Goal: Information Seeking & Learning: Compare options

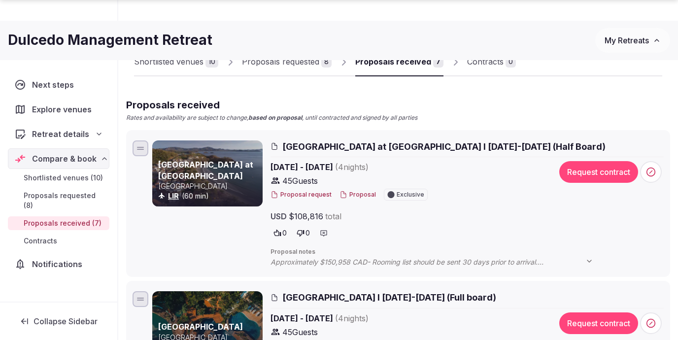
scroll to position [74, 0]
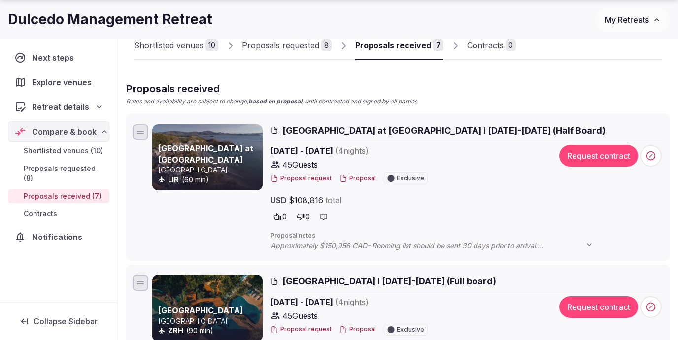
click at [316, 177] on button "Proposal request" at bounding box center [301, 178] width 61 height 8
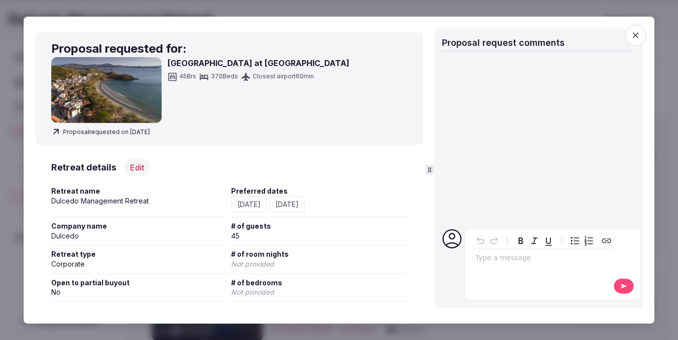
click at [635, 38] on icon "button" at bounding box center [636, 36] width 10 height 10
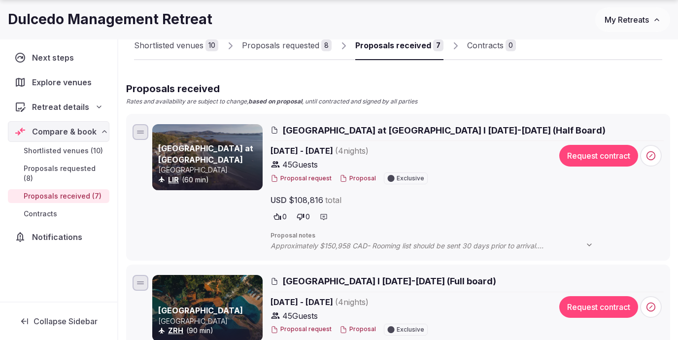
click at [364, 178] on button "Proposal" at bounding box center [358, 178] width 36 height 8
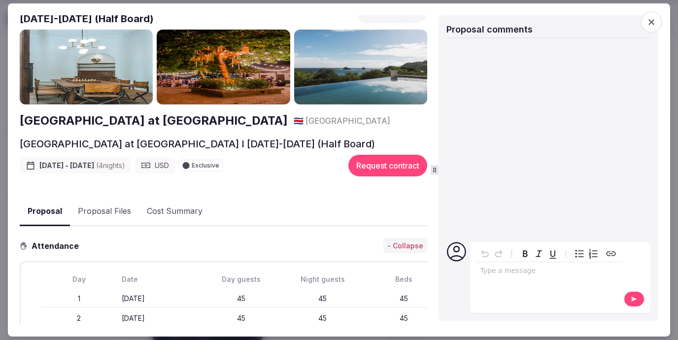
scroll to position [29, 0]
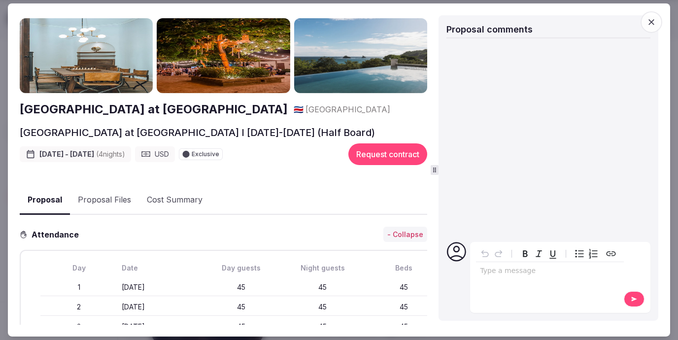
click at [109, 189] on button "Proposal Files" at bounding box center [104, 200] width 69 height 29
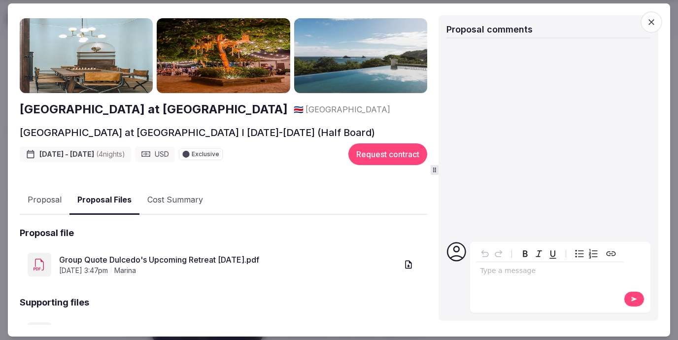
click at [124, 260] on link "Group Quote Dulcedo's Upcoming Retreat February 2026.pdf" at bounding box center [228, 260] width 339 height 12
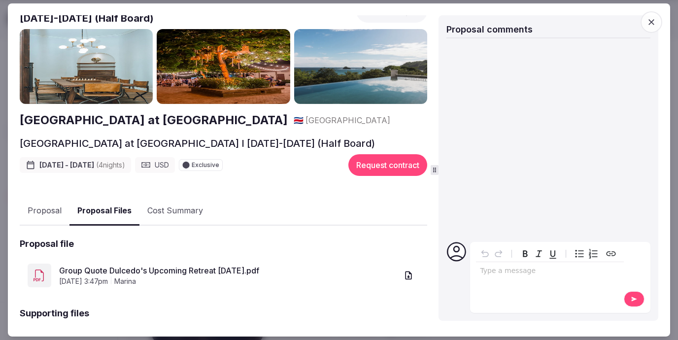
scroll to position [92, 0]
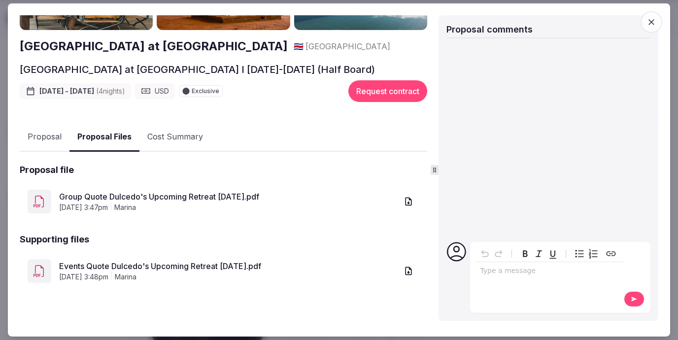
click at [152, 135] on button "Cost Summary" at bounding box center [174, 137] width 71 height 29
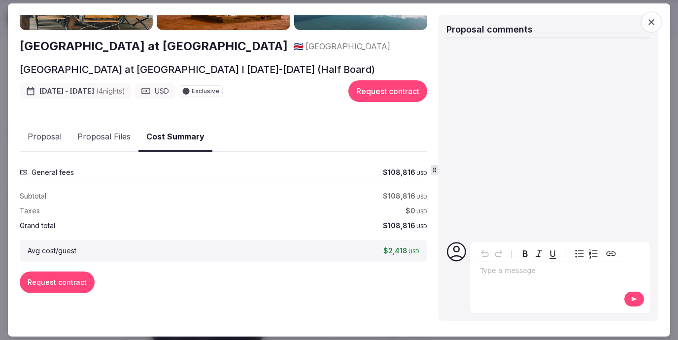
click at [60, 175] on span "General fees" at bounding box center [53, 173] width 42 height 10
click at [101, 133] on button "Proposal Files" at bounding box center [103, 137] width 69 height 29
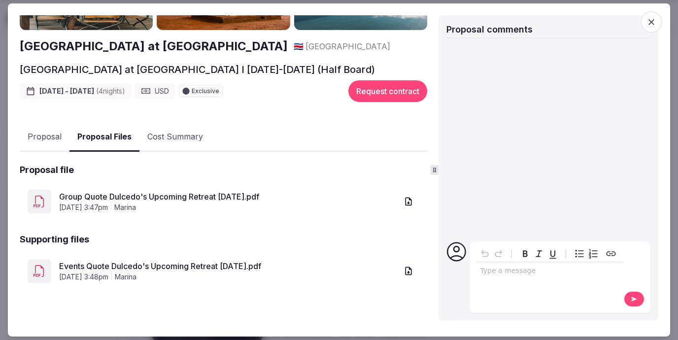
click at [127, 268] on link "Events Quote Dulcedo's Upcoming Retreat February 2026.pdf" at bounding box center [228, 266] width 339 height 12
click at [166, 133] on button "Cost Summary" at bounding box center [174, 137] width 71 height 29
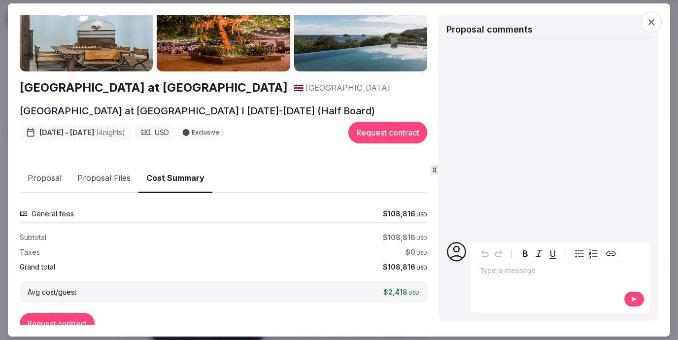
scroll to position [0, 0]
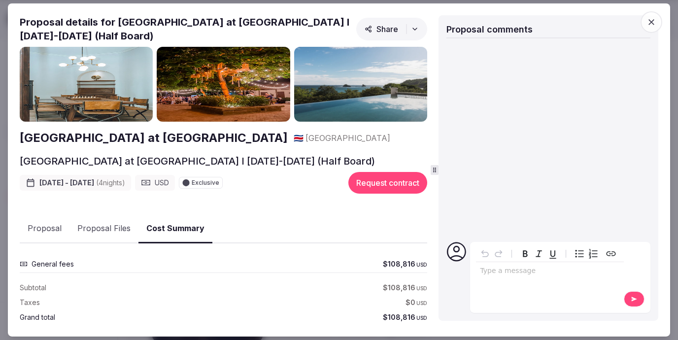
click at [129, 76] on img at bounding box center [86, 84] width 133 height 75
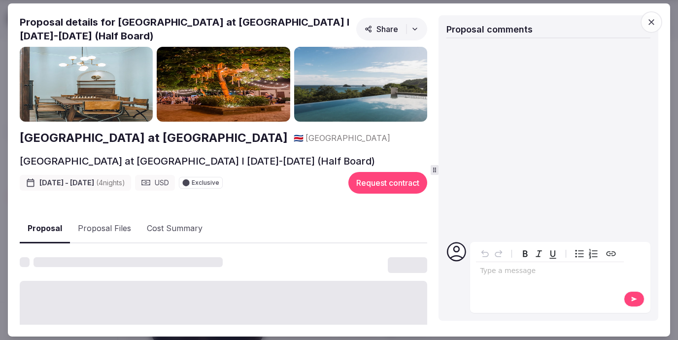
click at [48, 225] on button "Proposal" at bounding box center [45, 228] width 50 height 29
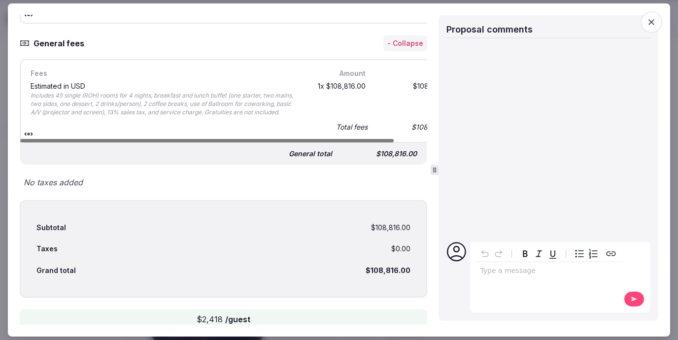
scroll to position [496, 0]
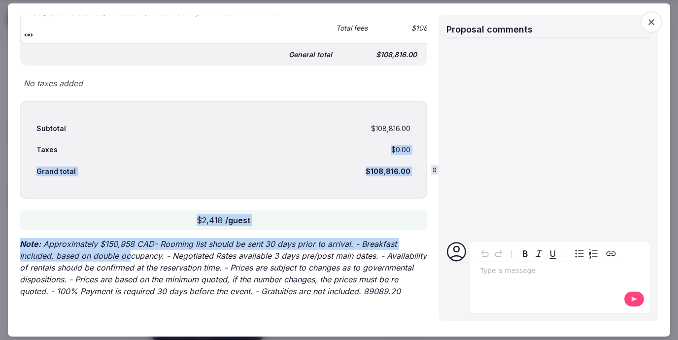
drag, startPoint x: 110, startPoint y: 144, endPoint x: 131, endPoint y: 252, distance: 110.4
click at [131, 252] on div "Attendance - Collapse Day Date Day guests Night guests Beds 1 Monday February 9…" at bounding box center [224, 36] width 408 height 538
click at [131, 252] on p "Note: Approximately $150,958 CAD- Rooming list should be sent 30 days prior to …" at bounding box center [224, 267] width 408 height 59
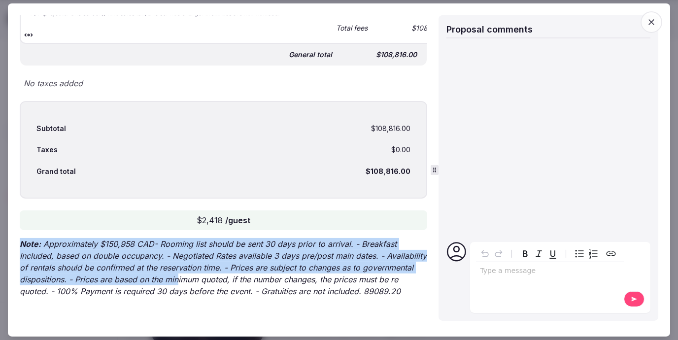
drag, startPoint x: 179, startPoint y: 230, endPoint x: 174, endPoint y: 276, distance: 46.1
click at [178, 279] on div "Attendance - Collapse Day Date Day guests Night guests Beds 1 Monday February 9…" at bounding box center [224, 36] width 408 height 538
click at [172, 275] on p "Note: Approximately $150,958 CAD- Rooming list should be sent 30 days prior to …" at bounding box center [224, 267] width 408 height 59
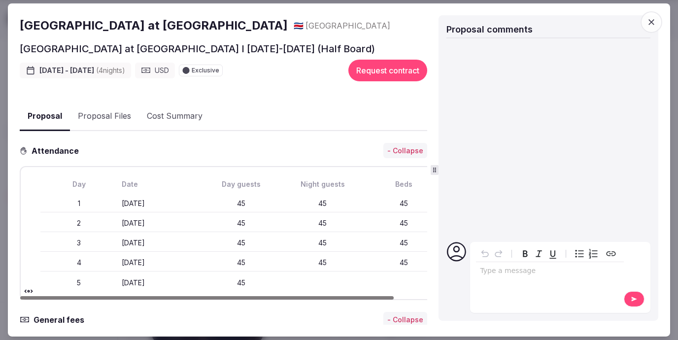
scroll to position [111, 0]
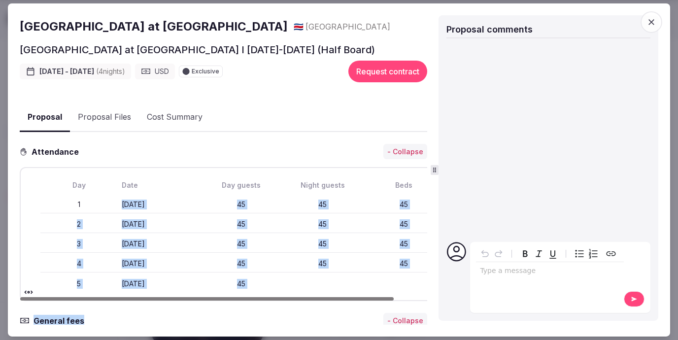
drag, startPoint x: 160, startPoint y: 198, endPoint x: 169, endPoint y: 305, distance: 107.3
click at [176, 298] on div at bounding box center [207, 298] width 374 height 3
click at [184, 211] on div "1 Monday February 9th 45 45 45" at bounding box center [241, 205] width 402 height 18
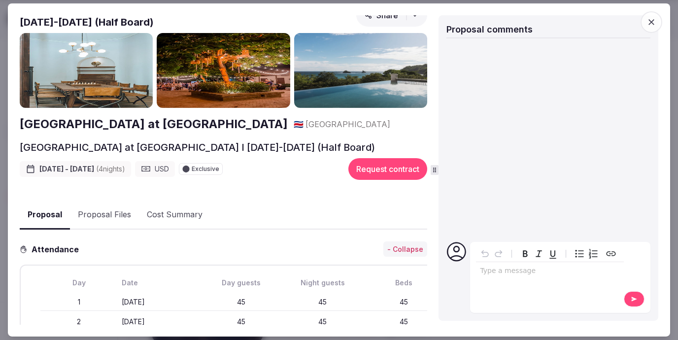
scroll to position [0, 0]
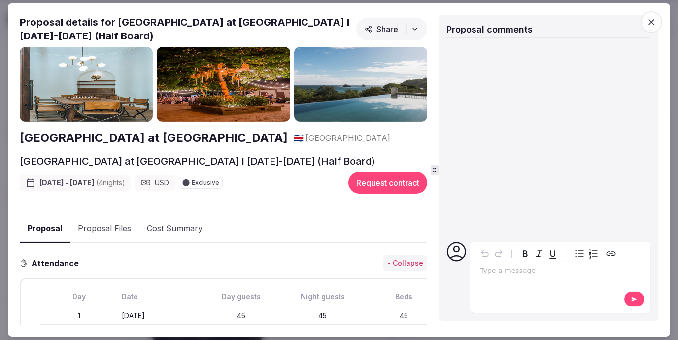
click at [229, 92] on img at bounding box center [223, 84] width 133 height 75
click at [109, 230] on button "Proposal Files" at bounding box center [104, 228] width 69 height 29
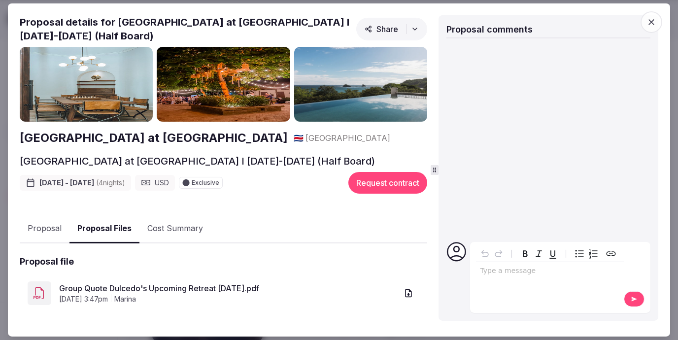
click at [155, 231] on button "Cost Summary" at bounding box center [174, 228] width 71 height 29
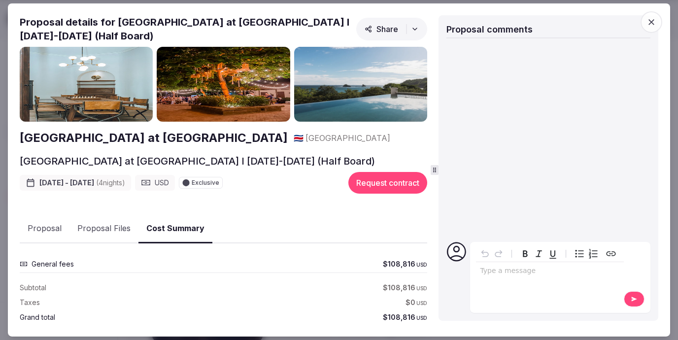
scroll to position [92, 0]
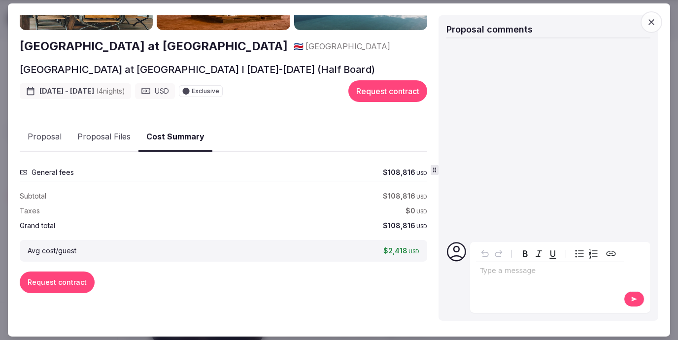
click at [109, 132] on button "Proposal Files" at bounding box center [103, 137] width 69 height 29
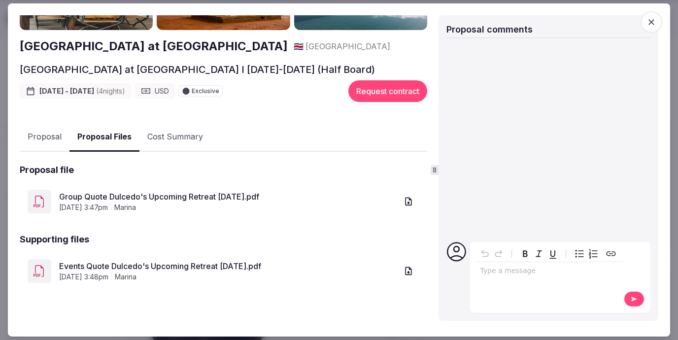
click at [110, 197] on link "Group Quote Dulcedo's Upcoming Retreat February 2026.pdf" at bounding box center [228, 197] width 339 height 12
click at [125, 261] on link "Events Quote Dulcedo's Upcoming Retreat February 2026.pdf" at bounding box center [228, 266] width 339 height 12
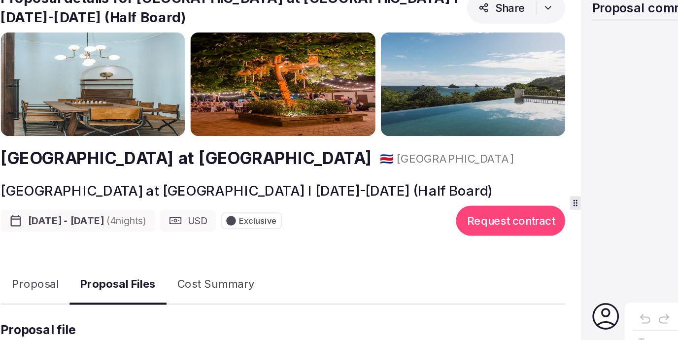
click at [160, 135] on h2 "[GEOGRAPHIC_DATA] at [GEOGRAPHIC_DATA]" at bounding box center [154, 138] width 268 height 17
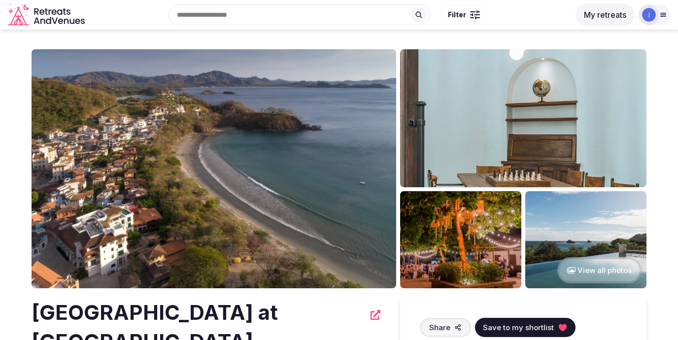
click at [218, 165] on img at bounding box center [214, 168] width 365 height 239
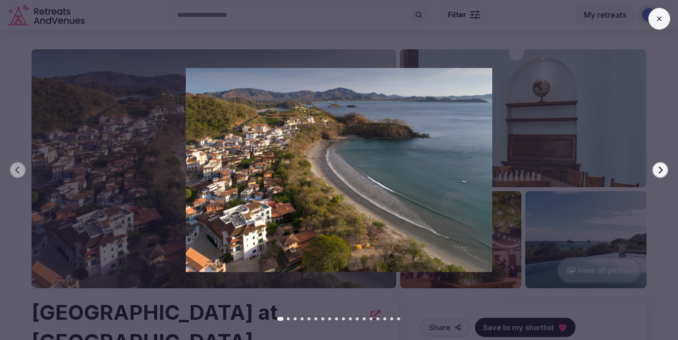
click at [644, 163] on div at bounding box center [335, 170] width 686 height 204
click at [578, 132] on div at bounding box center [335, 170] width 686 height 204
click at [584, 113] on div at bounding box center [335, 170] width 686 height 204
click at [159, 245] on img at bounding box center [339, 170] width 475 height 204
click at [210, 303] on div "Previous slide Next slide" at bounding box center [339, 170] width 678 height 340
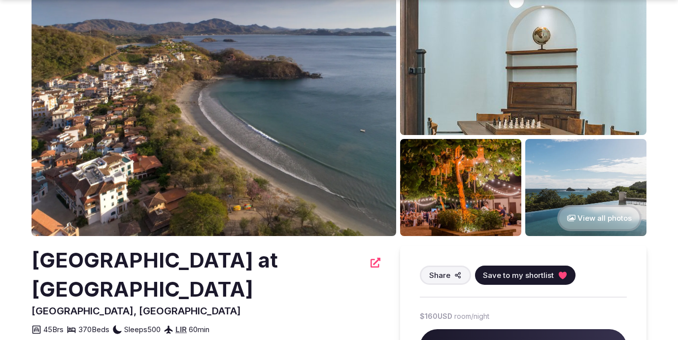
scroll to position [95, 0]
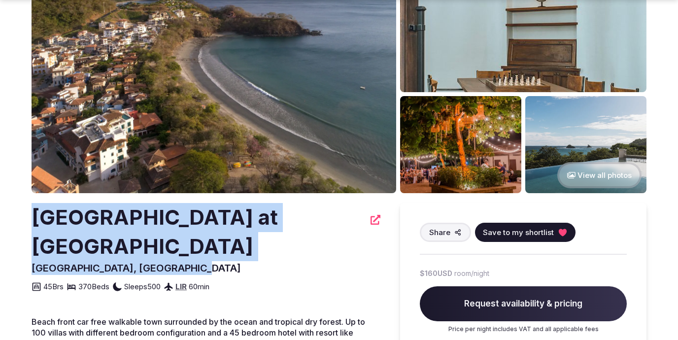
drag, startPoint x: 236, startPoint y: 239, endPoint x: 31, endPoint y: 218, distance: 206.0
copy div "[GEOGRAPHIC_DATA] at [GEOGRAPHIC_DATA], [GEOGRAPHIC_DATA]"
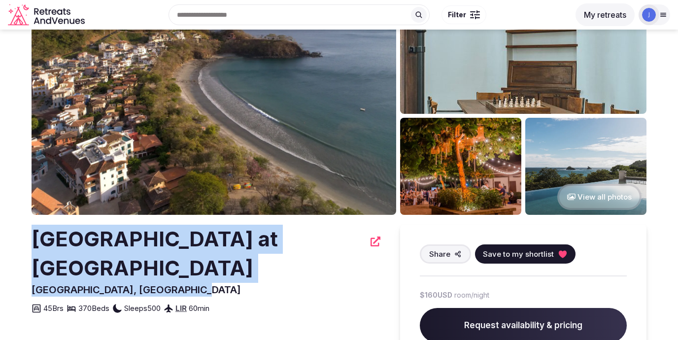
scroll to position [72, 0]
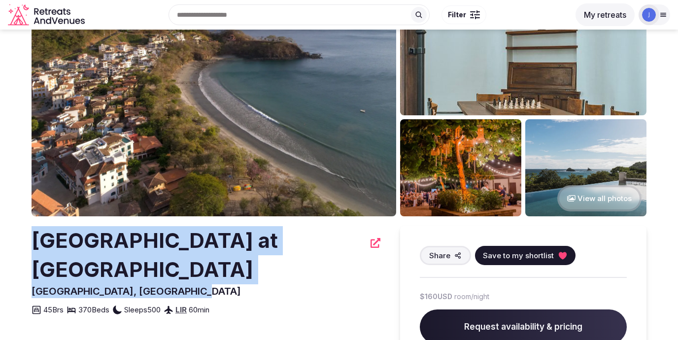
drag, startPoint x: 196, startPoint y: 261, endPoint x: 37, endPoint y: 237, distance: 160.5
click at [37, 237] on div "[GEOGRAPHIC_DATA] at [GEOGRAPHIC_DATA], [GEOGRAPHIC_DATA] Share Save to my shor…" at bounding box center [206, 271] width 349 height 90
copy div "[GEOGRAPHIC_DATA] at [GEOGRAPHIC_DATA], [GEOGRAPHIC_DATA]"
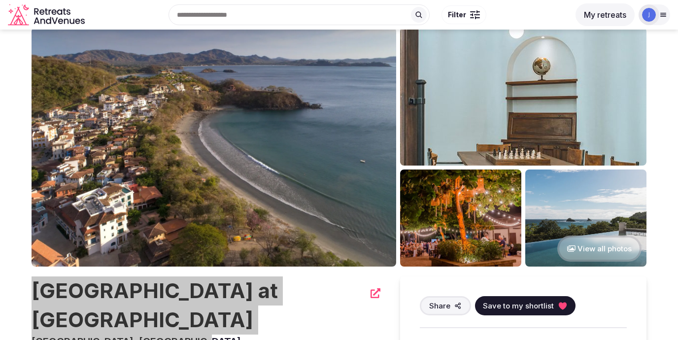
scroll to position [9, 0]
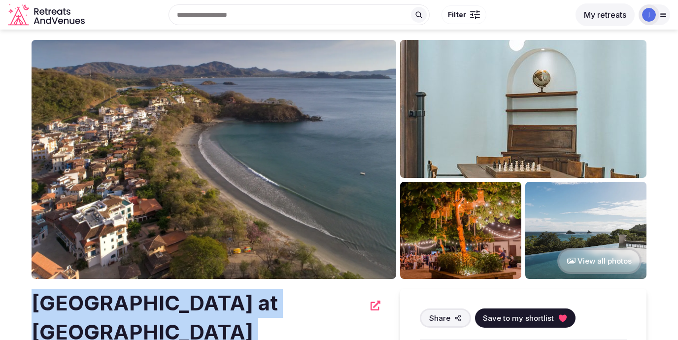
click at [243, 131] on img at bounding box center [214, 159] width 365 height 239
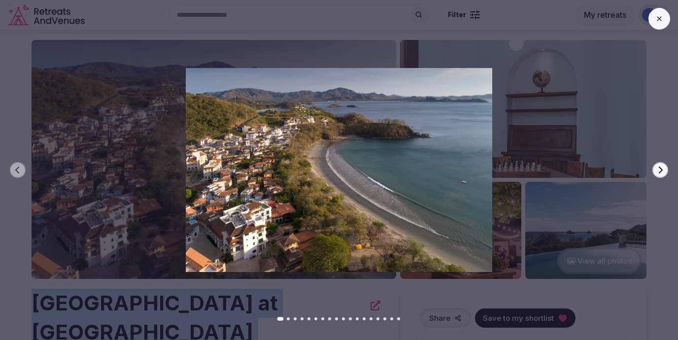
click at [551, 105] on img at bounding box center [339, 170] width 475 height 204
click at [546, 132] on img at bounding box center [339, 170] width 475 height 204
click at [512, 215] on img at bounding box center [339, 170] width 475 height 204
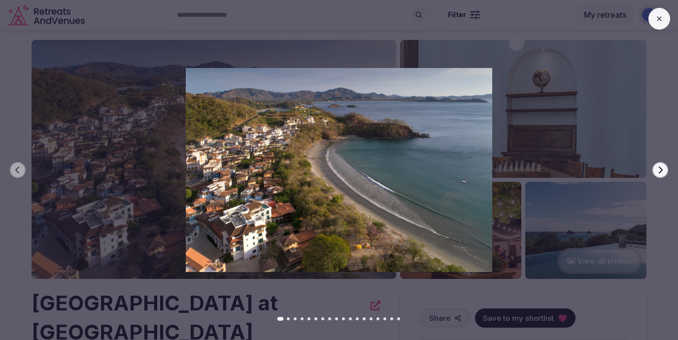
click at [668, 165] on div at bounding box center [335, 170] width 686 height 204
click at [664, 170] on button "Next slide" at bounding box center [661, 170] width 16 height 16
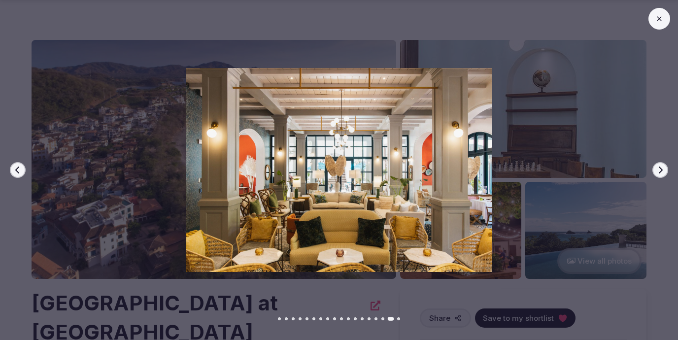
scroll to position [327, 0]
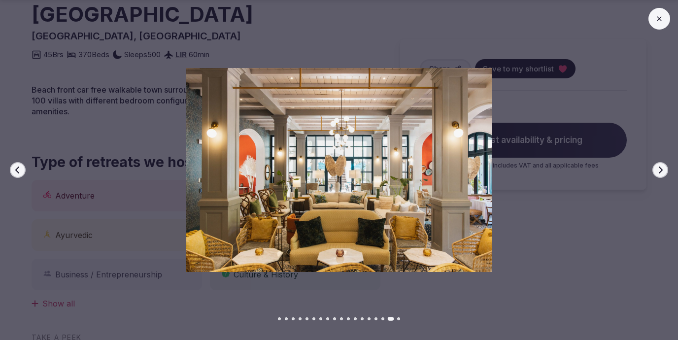
click at [104, 115] on img at bounding box center [339, 170] width 475 height 204
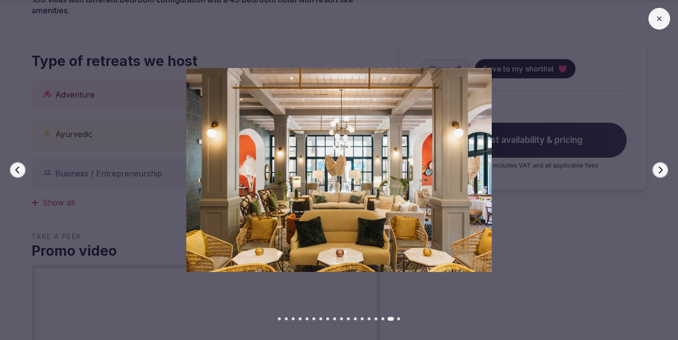
scroll to position [586, 0]
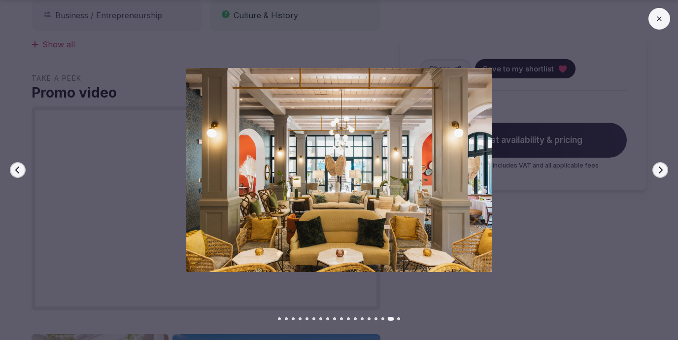
click at [572, 97] on img at bounding box center [339, 170] width 475 height 204
click at [181, 5] on div "Previous slide Next slide" at bounding box center [339, 170] width 678 height 340
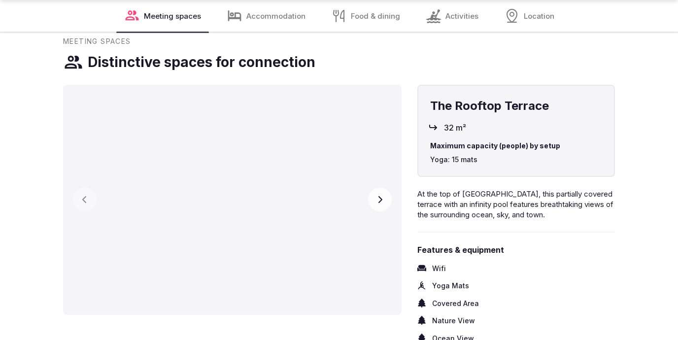
scroll to position [1368, 0]
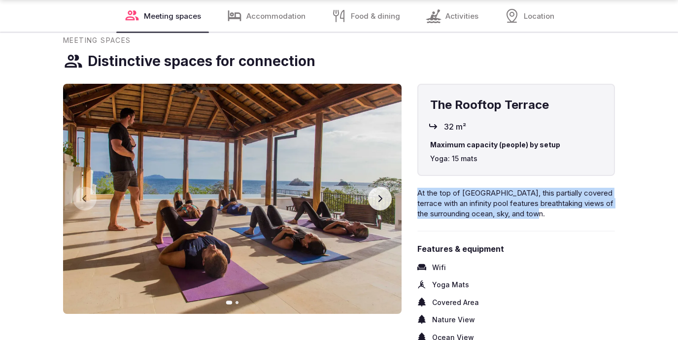
drag, startPoint x: 587, startPoint y: 186, endPoint x: 417, endPoint y: 149, distance: 174.0
click at [417, 149] on div "The Rooftop Terrace 32 m² Previous slide Next slide The Rooftop Terrace 32 m² M…" at bounding box center [339, 260] width 552 height 352
copy div "At the top of [GEOGRAPHIC_DATA], this partially covered terrace with an infinit…"
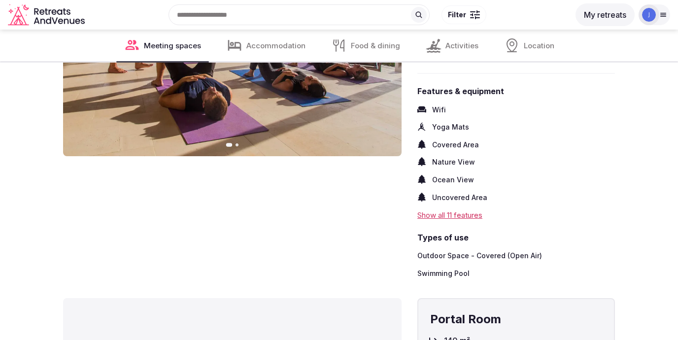
scroll to position [1526, 0]
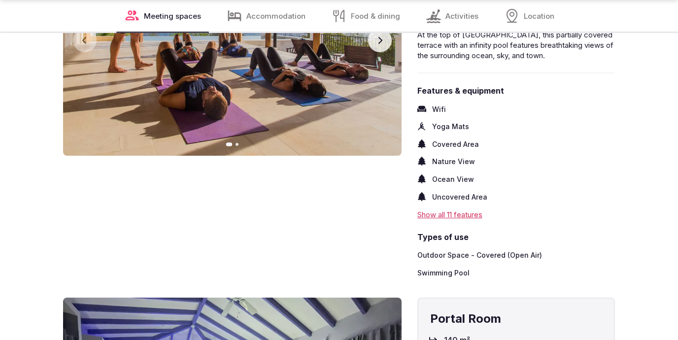
click at [463, 209] on div "Show all 11 features" at bounding box center [516, 214] width 198 height 10
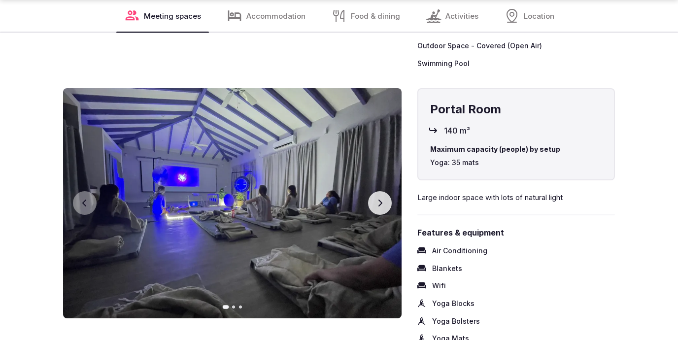
scroll to position [1824, 0]
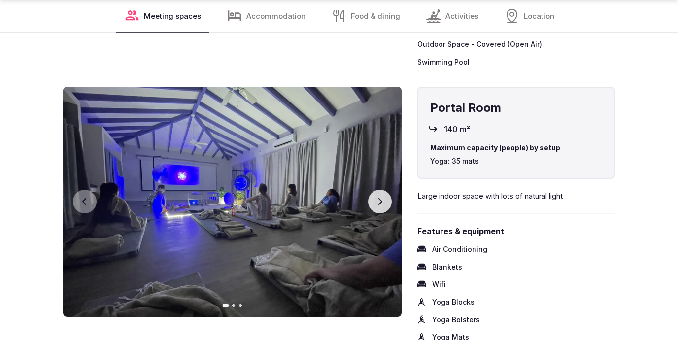
click at [386, 190] on button "Next slide" at bounding box center [380, 202] width 24 height 24
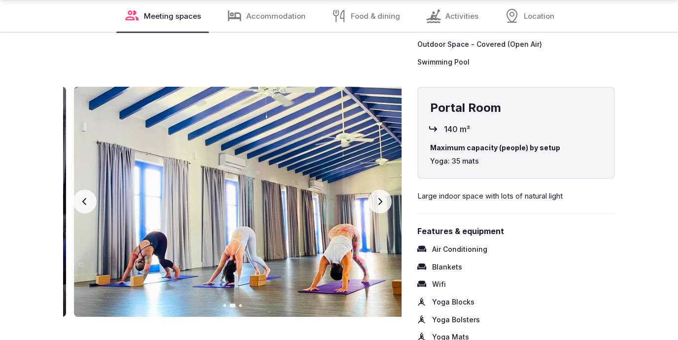
click at [386, 190] on button "Next slide" at bounding box center [380, 202] width 24 height 24
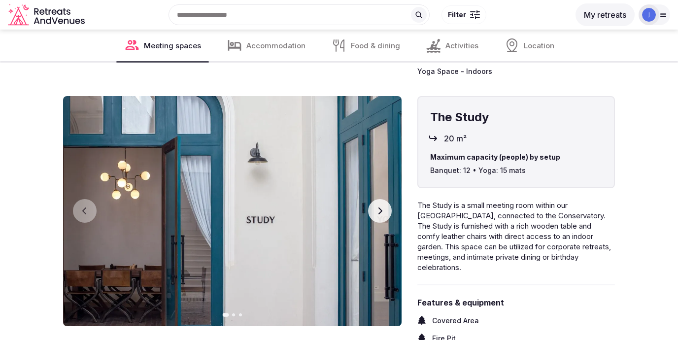
scroll to position [2201, 0]
click at [390, 200] on button "Next slide" at bounding box center [380, 212] width 24 height 24
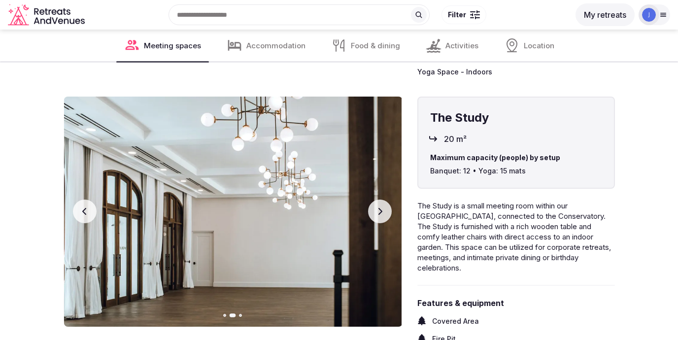
click at [390, 200] on button "Next slide" at bounding box center [380, 212] width 24 height 24
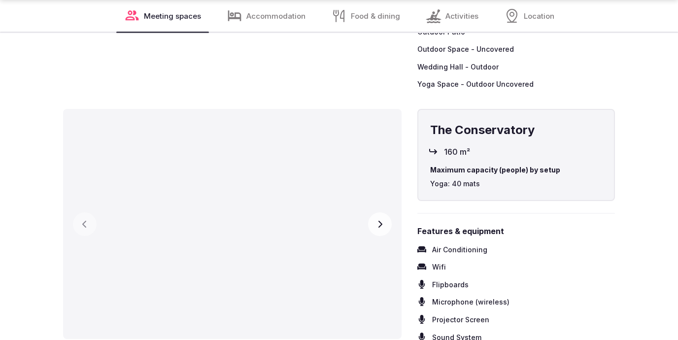
scroll to position [3357, 0]
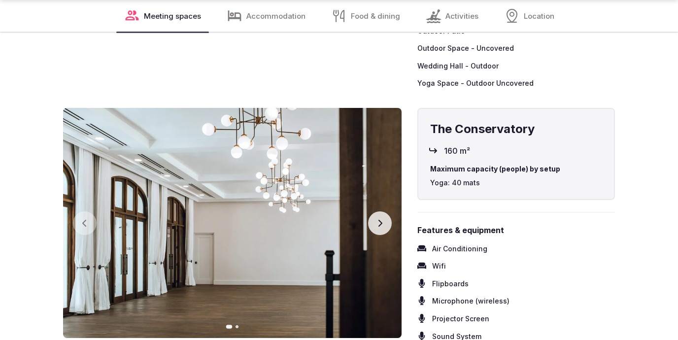
click at [387, 211] on button "Next slide" at bounding box center [380, 223] width 24 height 24
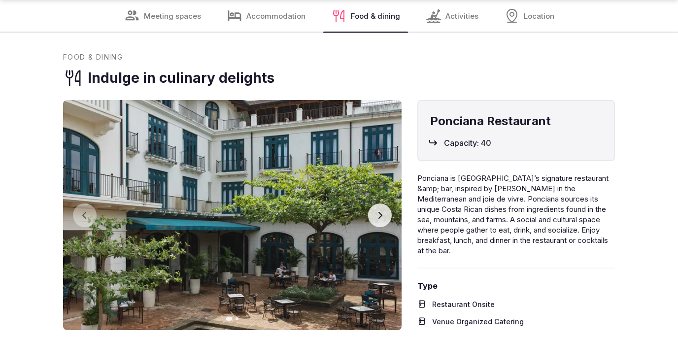
scroll to position [4661, 0]
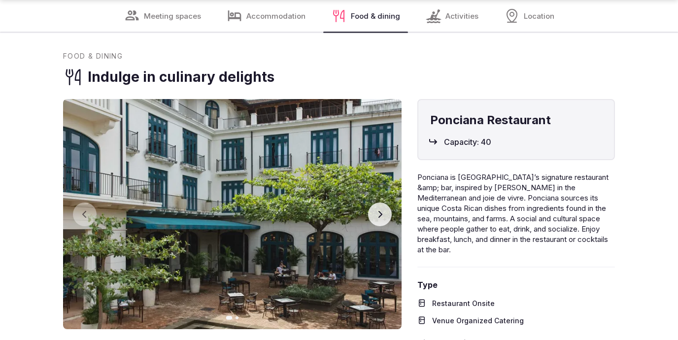
click at [383, 210] on icon "button" at bounding box center [380, 214] width 8 height 8
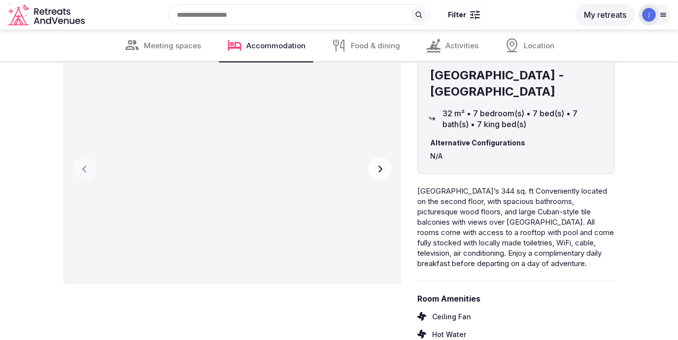
scroll to position [3824, 0]
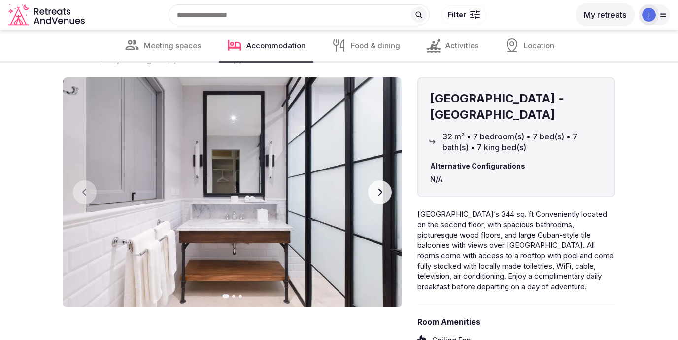
click at [623, 14] on button "My retreats" at bounding box center [605, 14] width 59 height 23
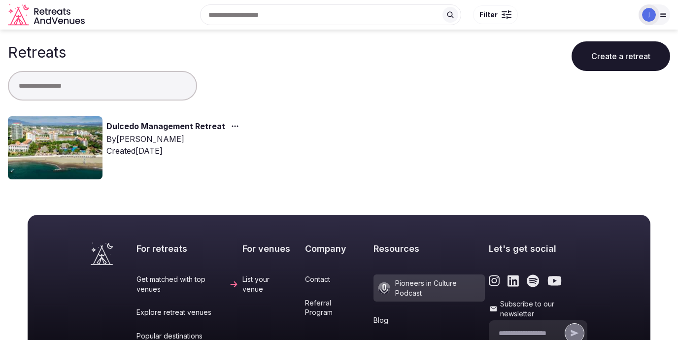
click at [202, 119] on div "Dulcedo Management Retreat By [PERSON_NAME] Created [DATE]" at bounding box center [169, 147] width 323 height 63
click at [208, 126] on link "Dulcedo Management Retreat" at bounding box center [165, 126] width 119 height 13
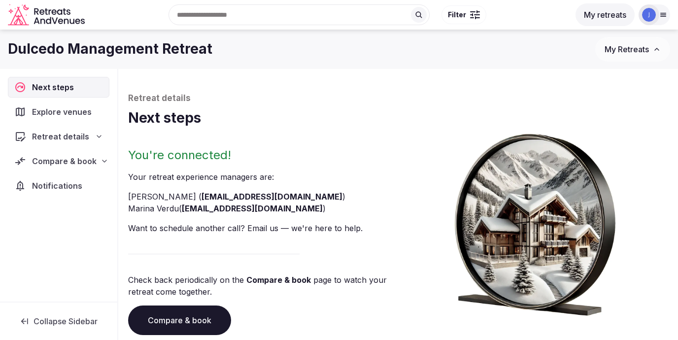
click at [72, 112] on span "Explore venues" at bounding box center [64, 112] width 64 height 12
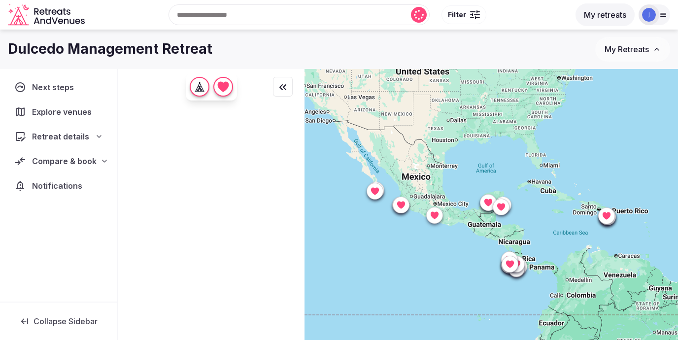
click at [74, 129] on div "Retreat details" at bounding box center [59, 136] width 102 height 21
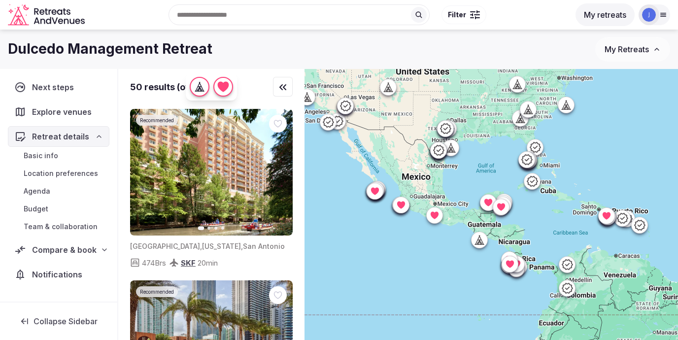
click at [614, 14] on button "My retreats" at bounding box center [605, 14] width 59 height 23
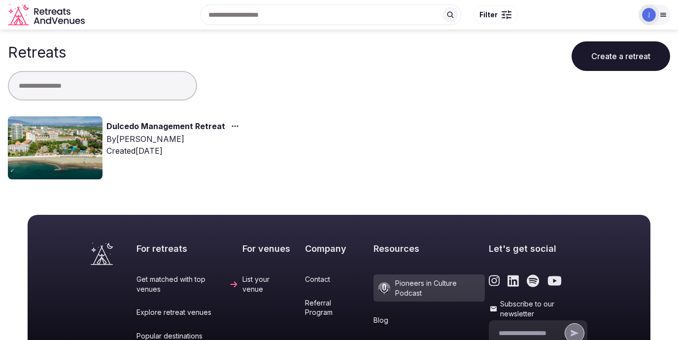
click at [190, 123] on link "Dulcedo Management Retreat" at bounding box center [165, 126] width 119 height 13
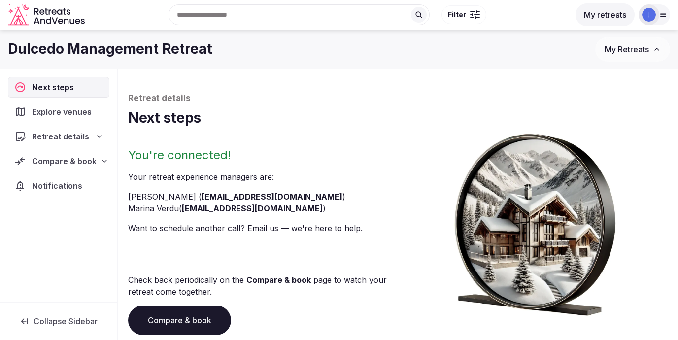
click at [55, 140] on span "Retreat details" at bounding box center [60, 137] width 57 height 12
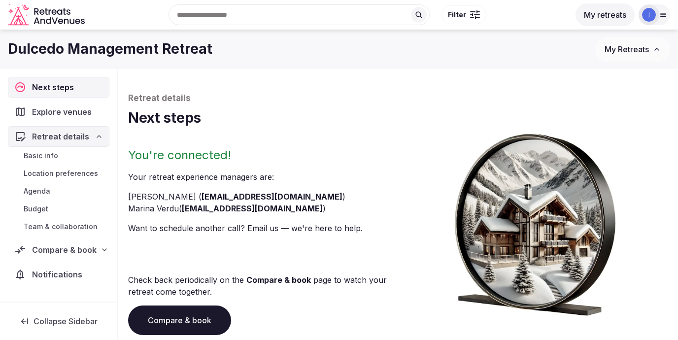
scroll to position [34, 0]
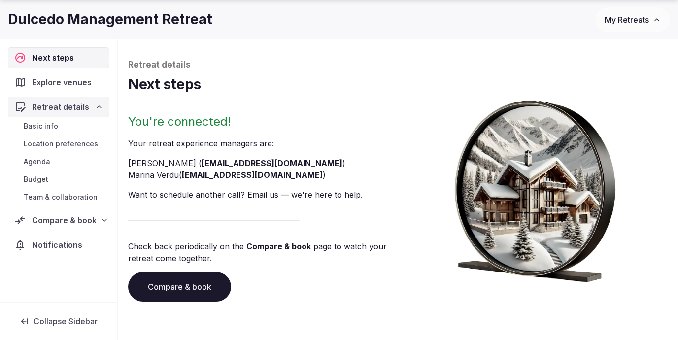
click at [64, 248] on span "Notifications" at bounding box center [59, 245] width 54 height 12
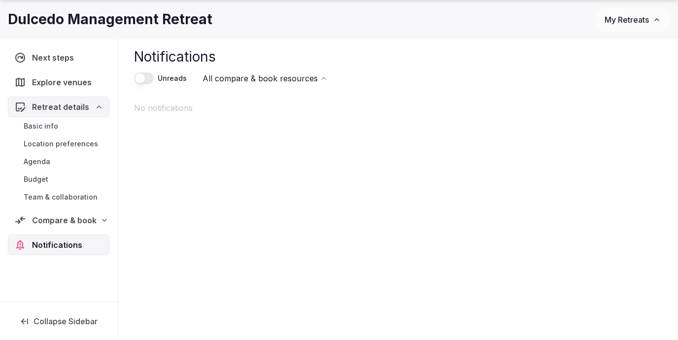
click at [64, 230] on div "Compare & book" at bounding box center [59, 220] width 102 height 21
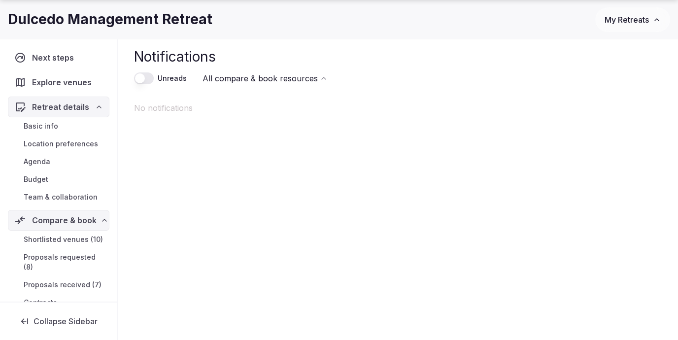
scroll to position [12, 0]
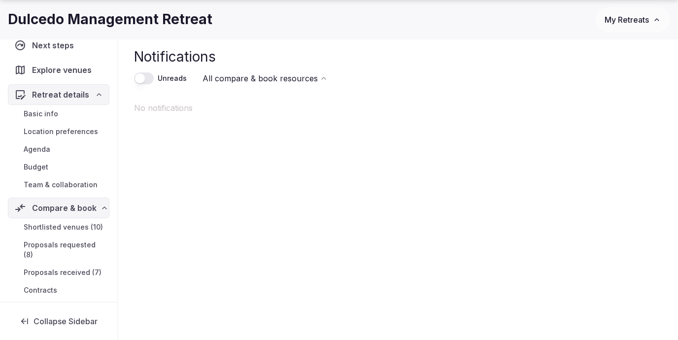
click at [71, 241] on span "Proposals requested (8)" at bounding box center [65, 250] width 82 height 20
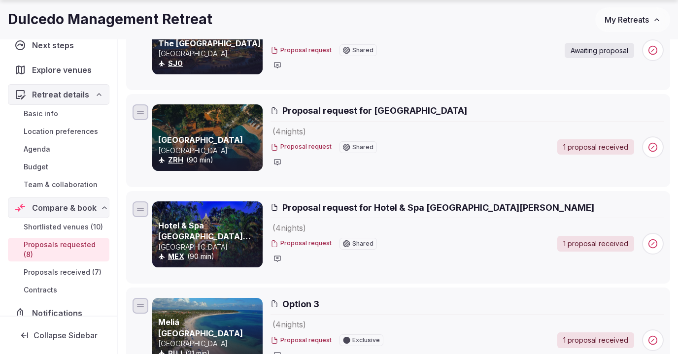
scroll to position [378, 0]
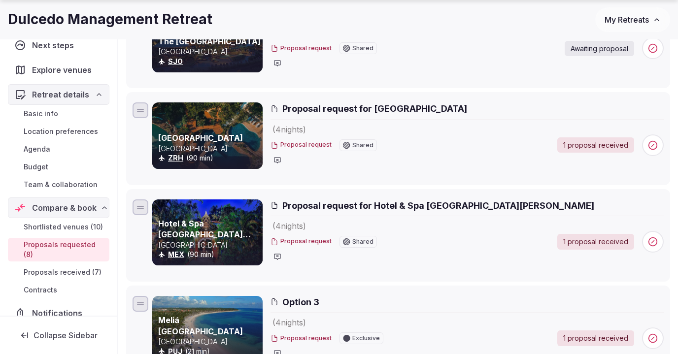
click at [343, 106] on span "Proposal request for [GEOGRAPHIC_DATA]" at bounding box center [374, 109] width 185 height 12
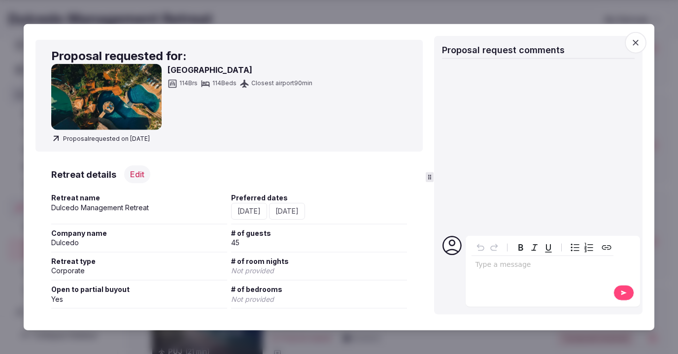
scroll to position [4, 0]
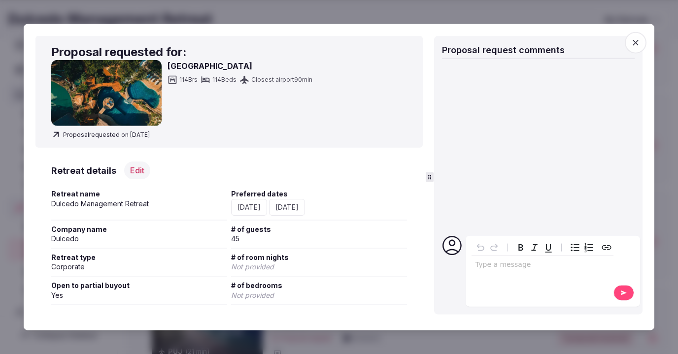
click at [637, 36] on span "button" at bounding box center [636, 43] width 22 height 22
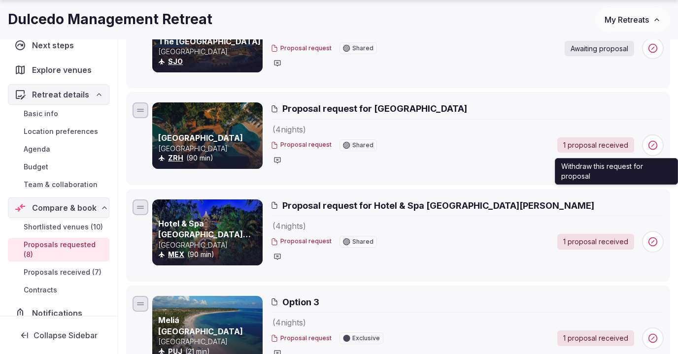
click at [653, 148] on icon at bounding box center [653, 145] width 10 height 10
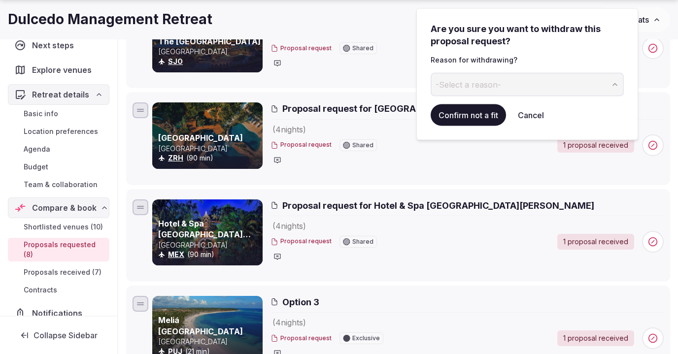
click at [542, 112] on button "Cancel" at bounding box center [531, 115] width 42 height 22
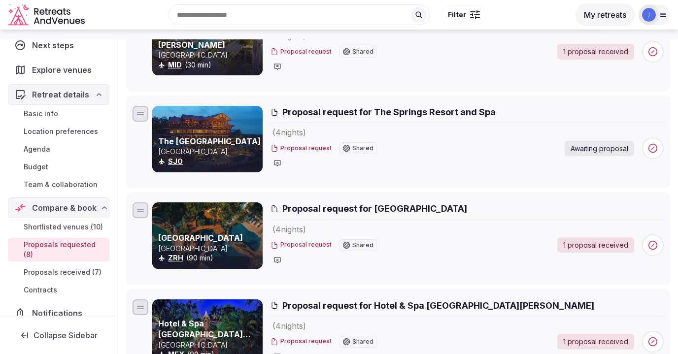
scroll to position [276, 0]
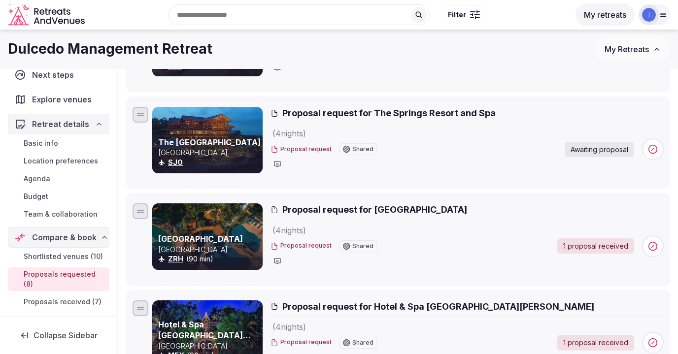
click at [610, 245] on div "1 proposal received" at bounding box center [595, 247] width 77 height 16
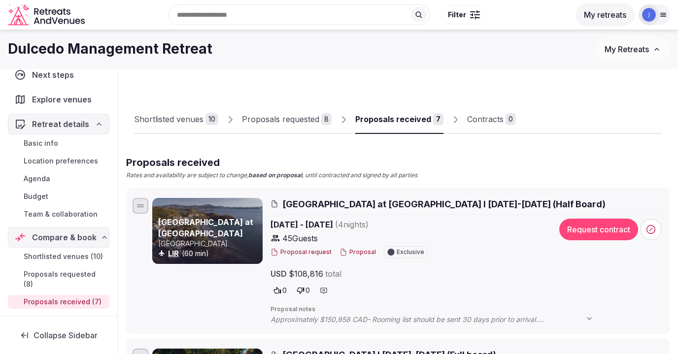
click at [289, 118] on div "Proposals requested" at bounding box center [280, 119] width 77 height 12
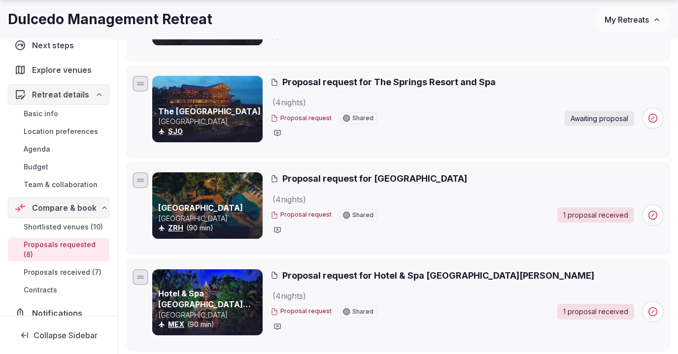
scroll to position [322, 0]
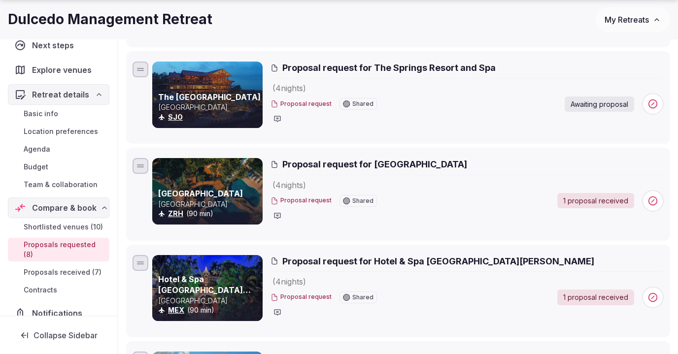
click at [343, 165] on span "Proposal request for [GEOGRAPHIC_DATA]" at bounding box center [374, 164] width 185 height 12
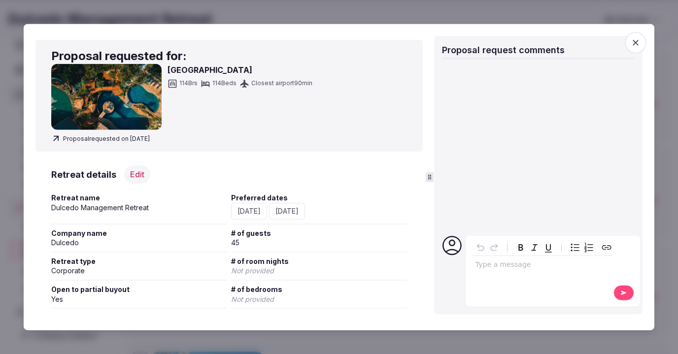
scroll to position [4, 0]
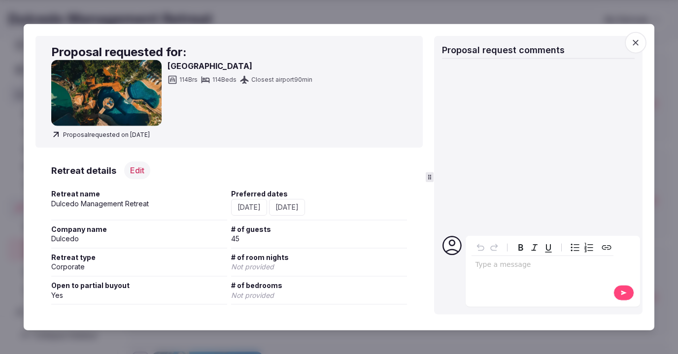
click at [629, 45] on span "button" at bounding box center [636, 43] width 22 height 22
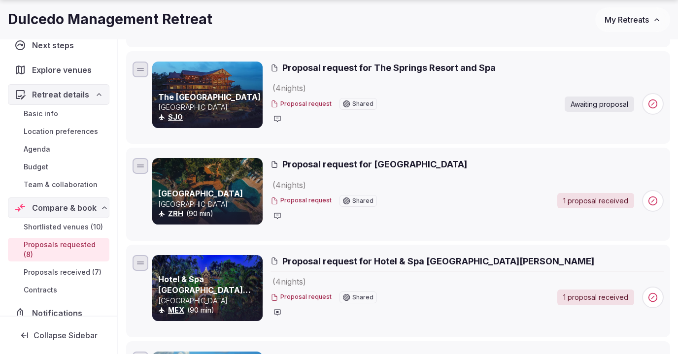
click at [610, 201] on div "1 proposal received" at bounding box center [595, 201] width 77 height 16
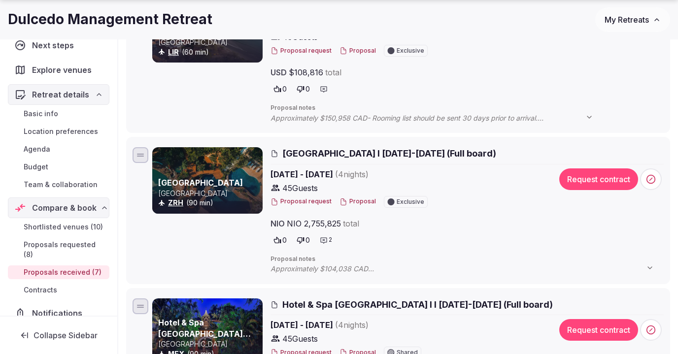
scroll to position [203, 0]
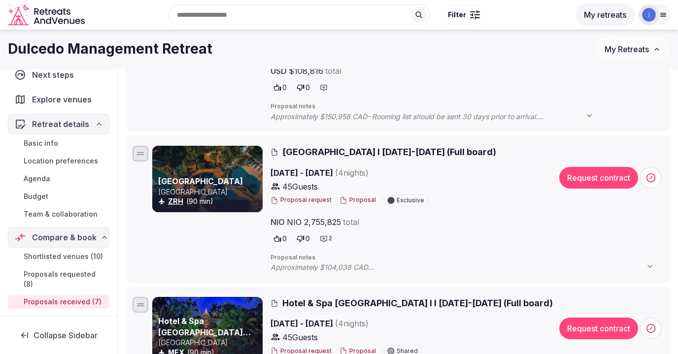
click at [354, 198] on button "Proposal" at bounding box center [358, 200] width 36 height 8
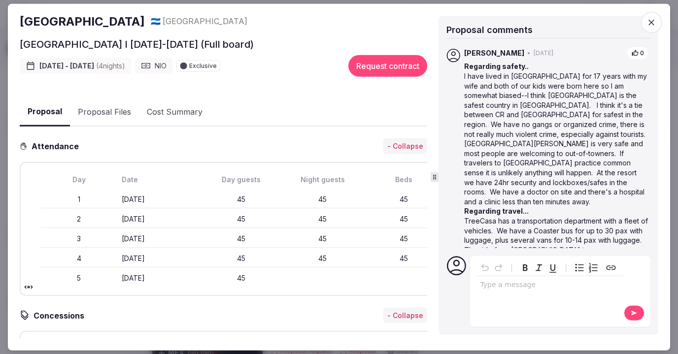
scroll to position [66, 0]
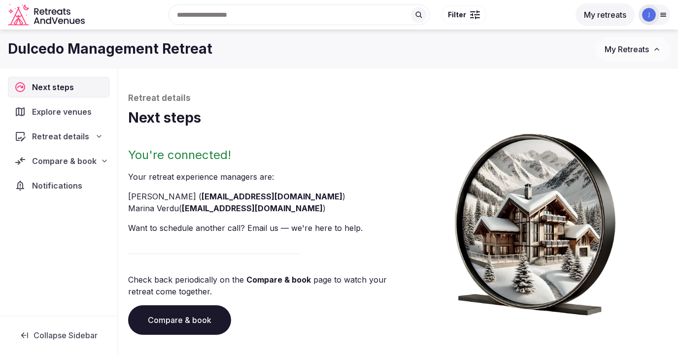
scroll to position [60, 0]
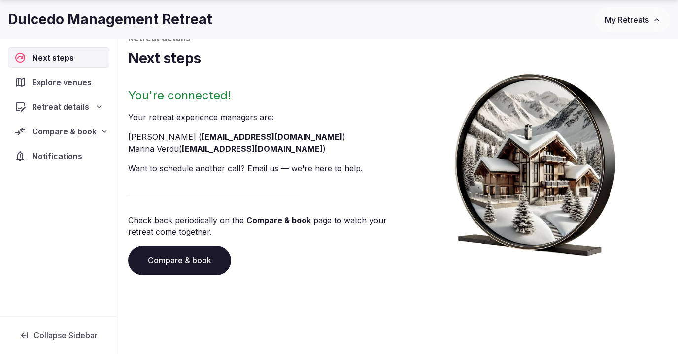
click at [65, 115] on div "Retreat details" at bounding box center [59, 107] width 102 height 21
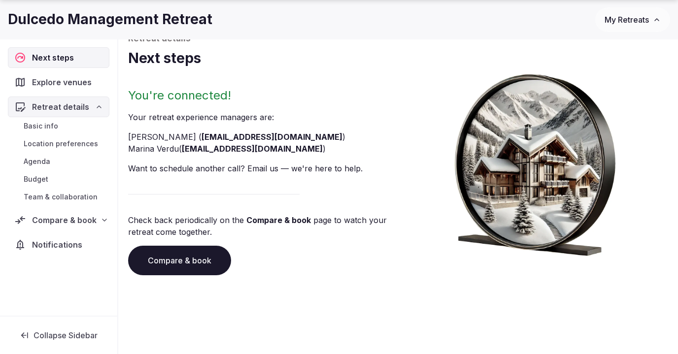
click at [59, 178] on link "Budget" at bounding box center [59, 179] width 102 height 14
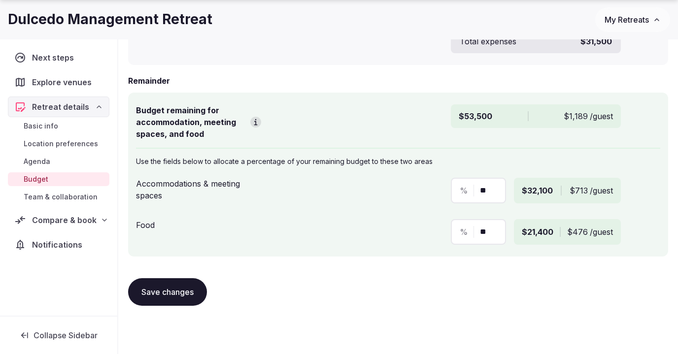
scroll to position [576, 0]
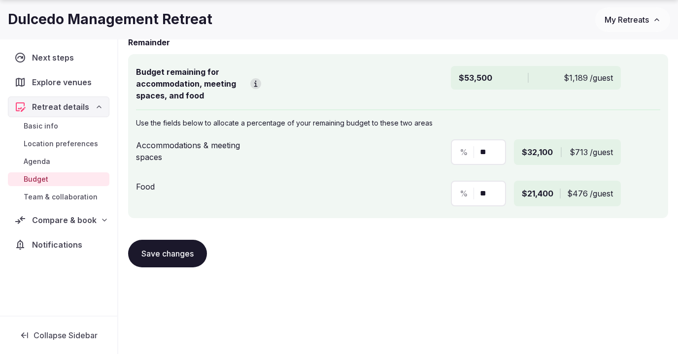
click at [65, 126] on link "Basic info" at bounding box center [59, 126] width 102 height 14
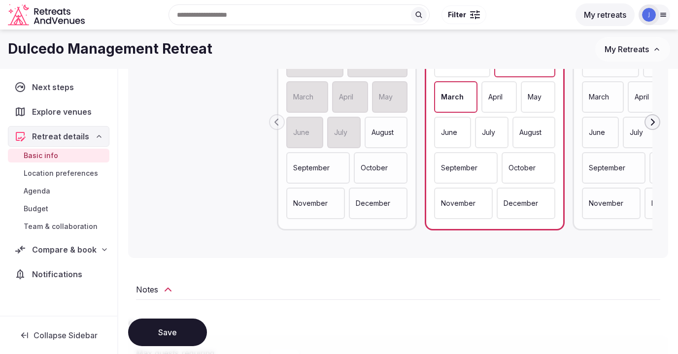
scroll to position [542, 0]
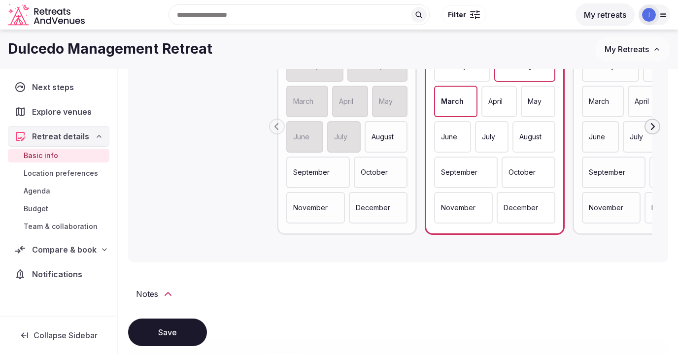
click at [611, 8] on button "My retreats" at bounding box center [605, 14] width 59 height 23
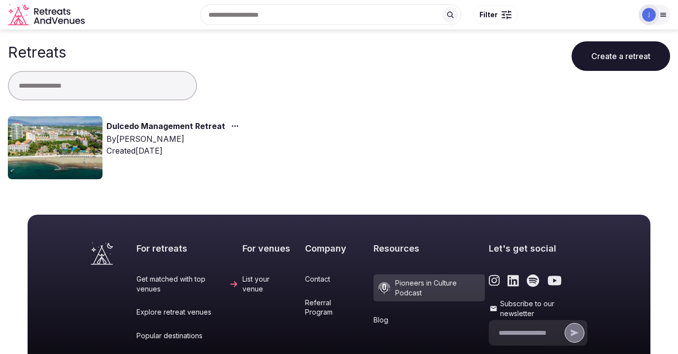
click at [207, 123] on link "Dulcedo Management Retreat" at bounding box center [165, 126] width 119 height 13
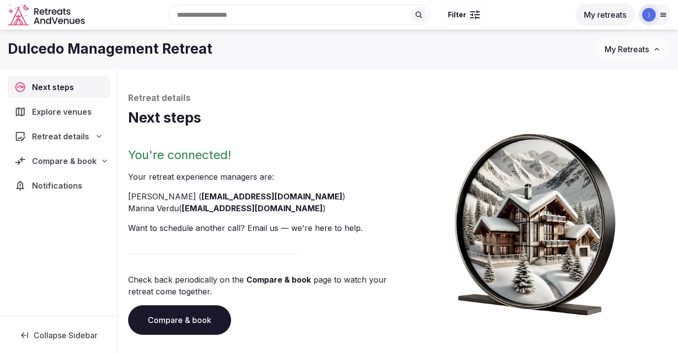
scroll to position [60, 0]
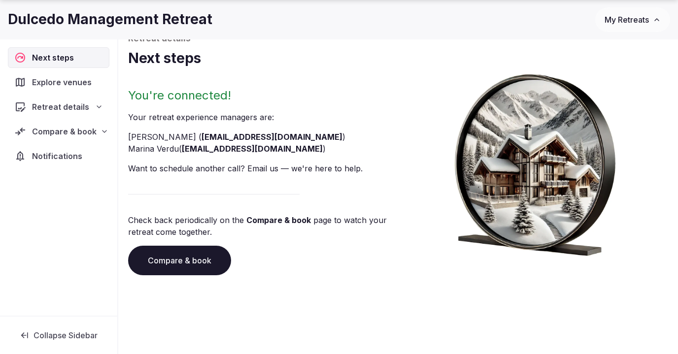
click at [75, 135] on span "Compare & book" at bounding box center [64, 132] width 65 height 12
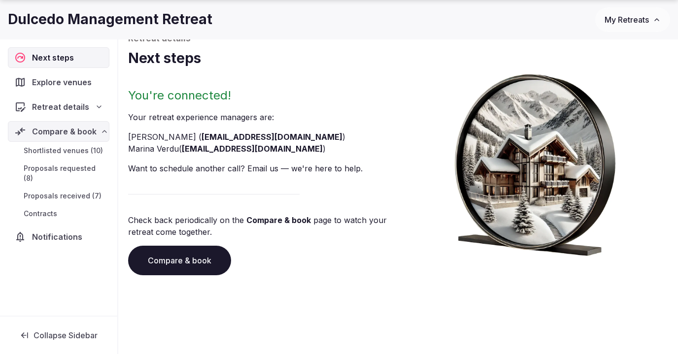
click at [86, 191] on span "Proposals received (7)" at bounding box center [63, 196] width 78 height 10
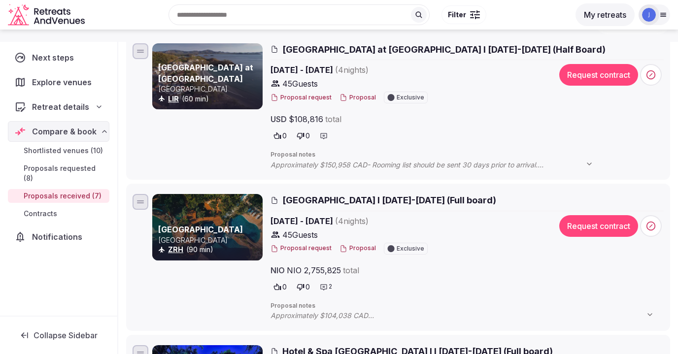
scroll to position [151, 0]
